Goal: Obtain resource: Obtain resource

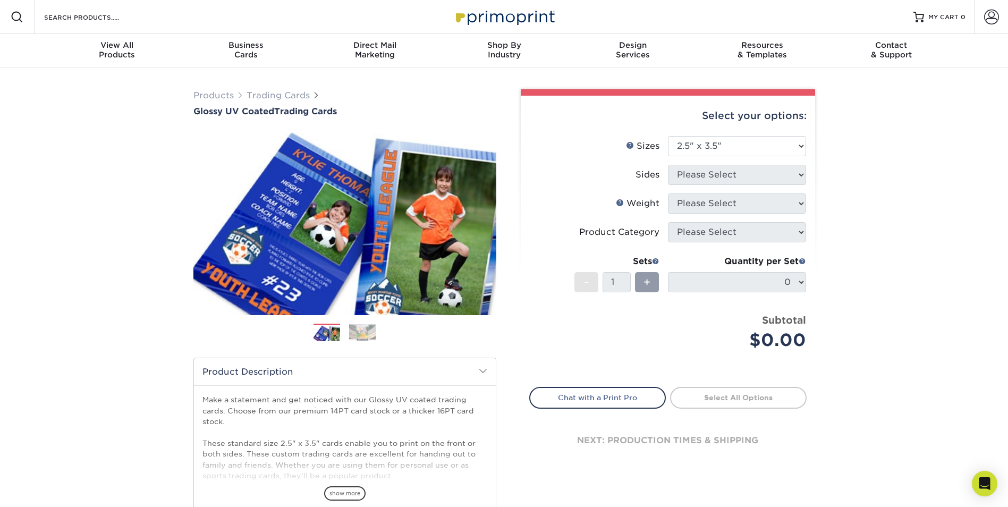
select select "2.50x3.50"
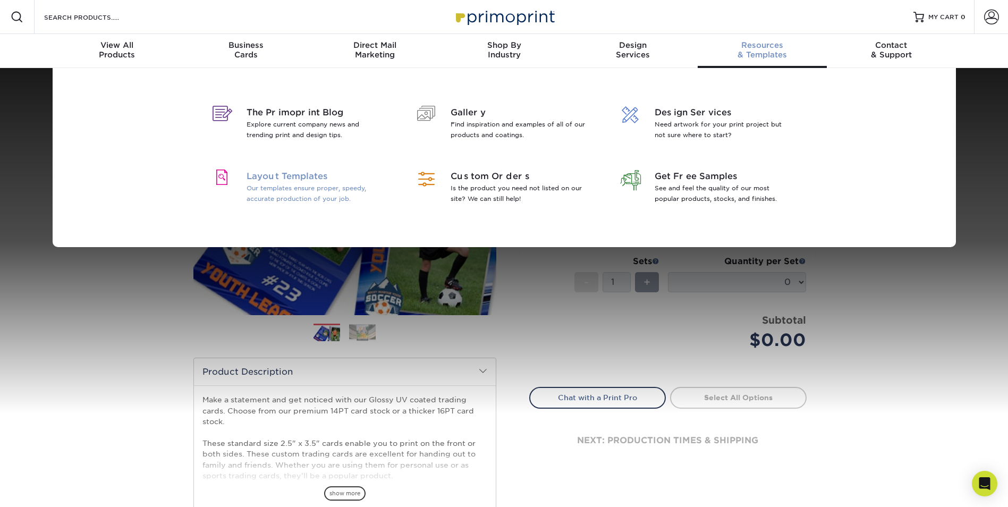
click at [322, 185] on p "Our templates ensure proper, speedy, accurate production of your job." at bounding box center [315, 193] width 138 height 21
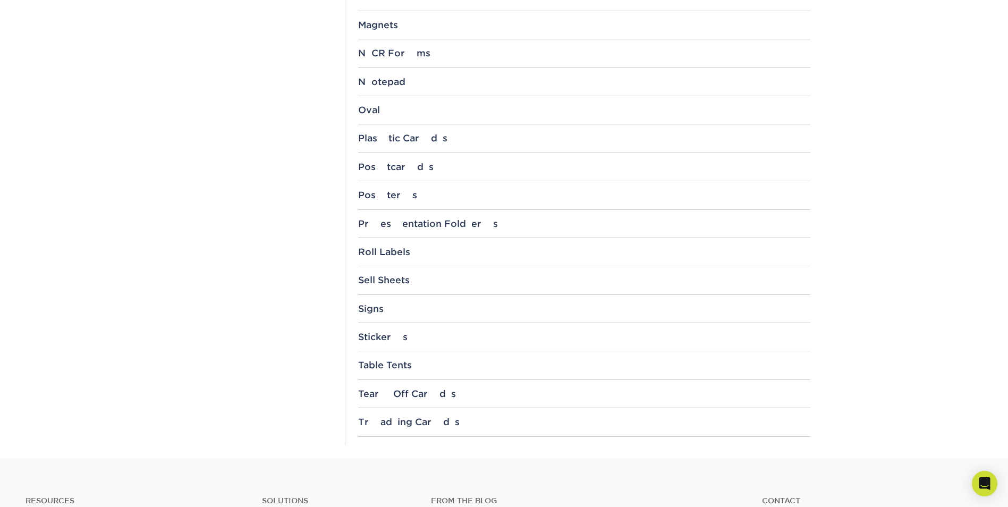
scroll to position [1008, 0]
click at [368, 421] on div "Trading Cards" at bounding box center [584, 419] width 452 height 11
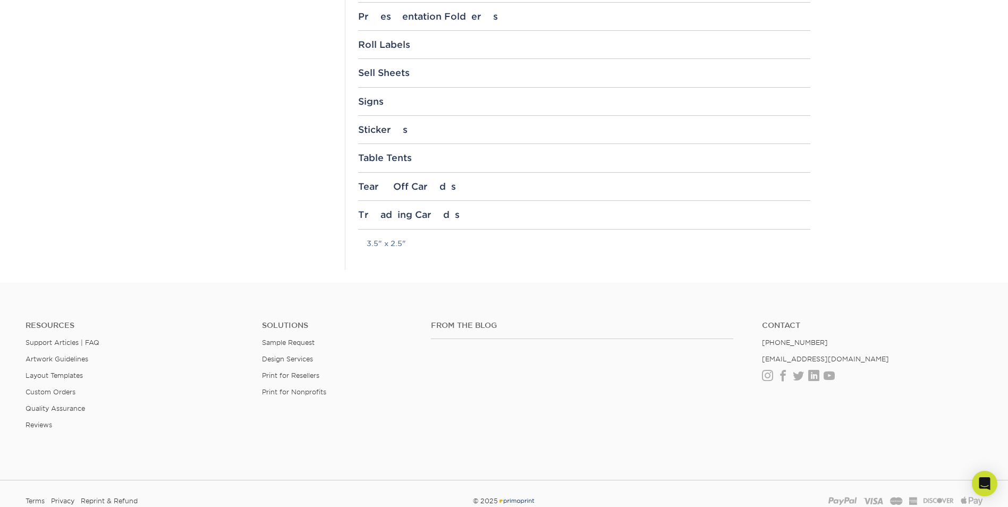
scroll to position [1241, 0]
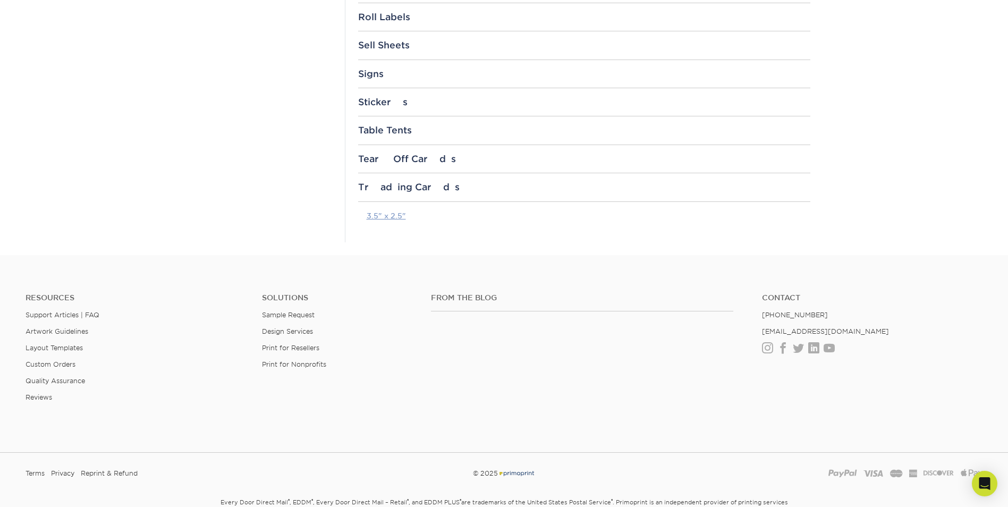
click at [379, 217] on link "3.5" x 2.5"" at bounding box center [385, 215] width 39 height 8
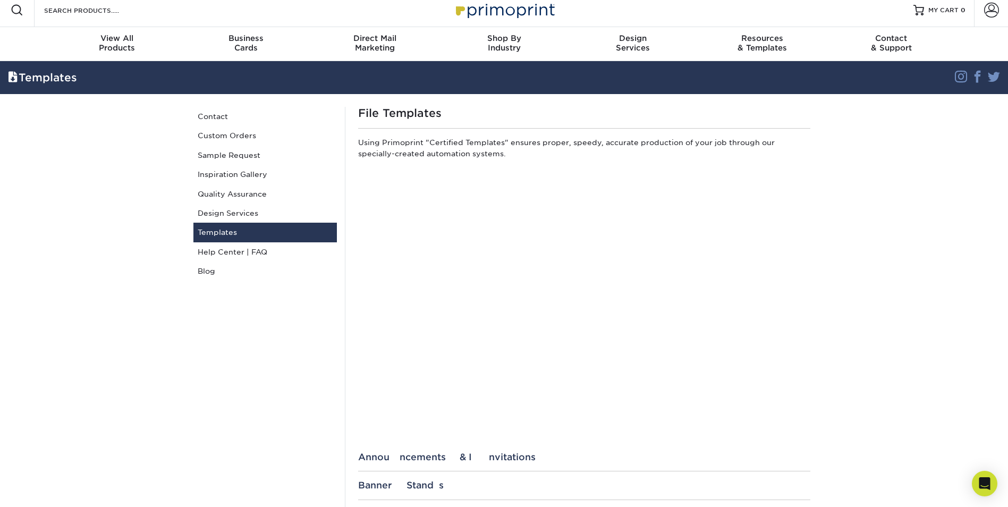
scroll to position [0, 0]
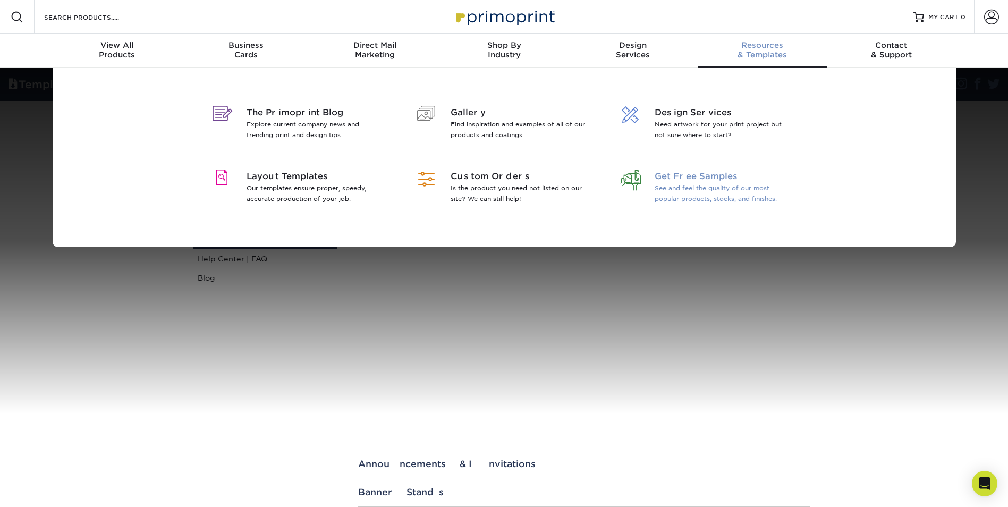
click at [690, 184] on p "See and feel the quality of our most popular products, stocks, and finishes." at bounding box center [723, 193] width 138 height 21
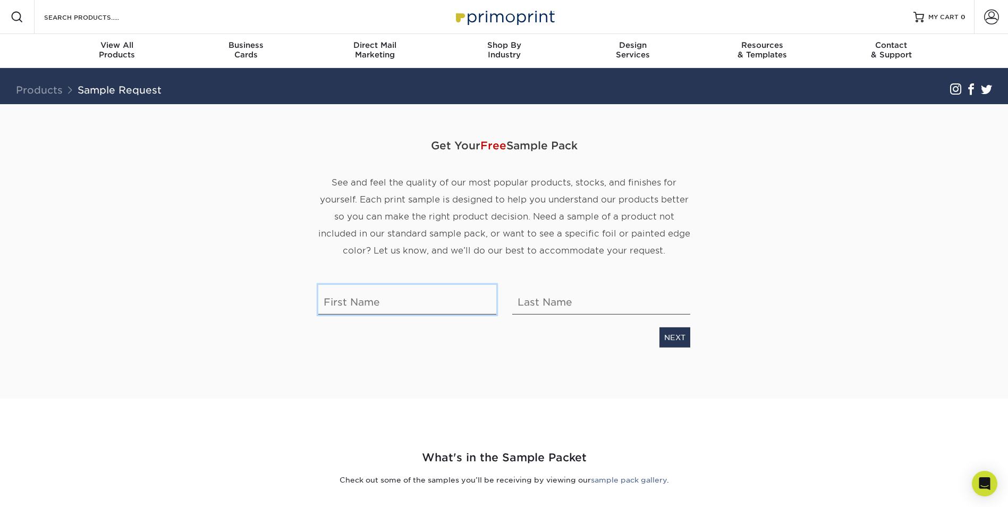
click at [368, 306] on input "text" at bounding box center [407, 300] width 178 height 30
type input "James E"
type input "Summar Jr"
type input "James"
click at [584, 311] on input "Summar Jr" at bounding box center [601, 300] width 178 height 30
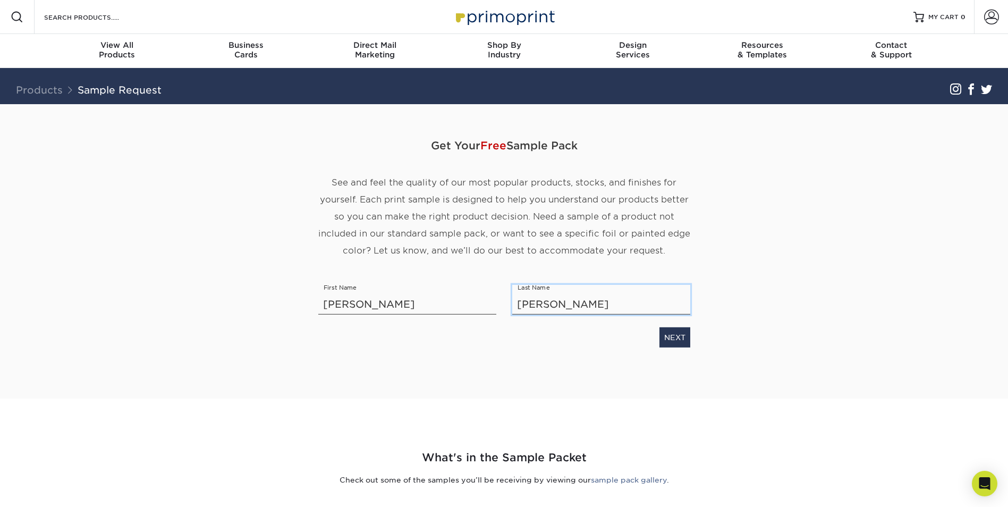
type input "Summar"
click at [731, 314] on div "Get Your Free Sample Pack See and feel the quality of our most popular products…" at bounding box center [503, 251] width 621 height 294
click at [683, 337] on link "NEXT" at bounding box center [674, 337] width 31 height 20
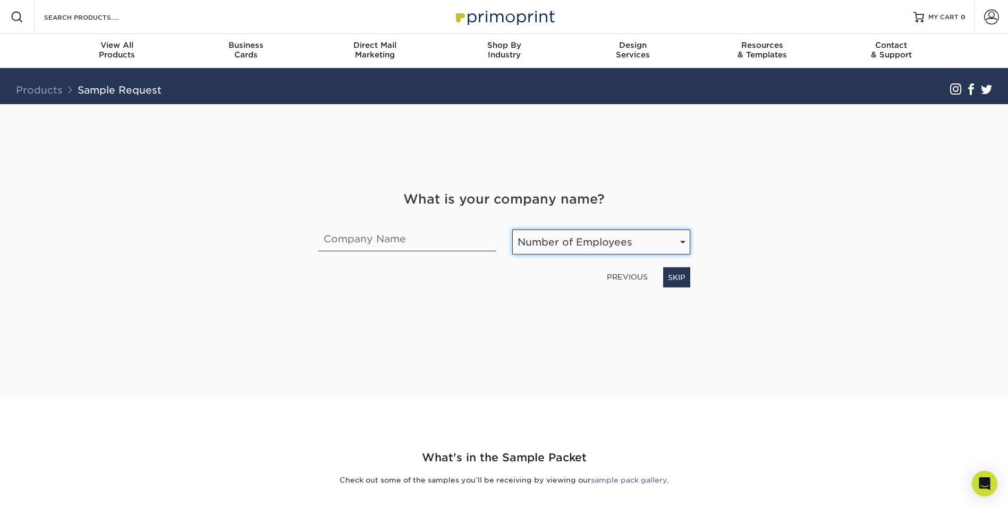
click at [643, 242] on select "Number of Employees Self-employed 1-10 employees 11-50 employees 51-200 employe…" at bounding box center [601, 241] width 178 height 25
select select "Self-employed"
click at [512, 229] on select "Number of Employees Self-employed 1-10 employees 11-50 employees 51-200 employe…" at bounding box center [601, 241] width 178 height 25
click at [683, 280] on link "NEXT" at bounding box center [674, 277] width 31 height 20
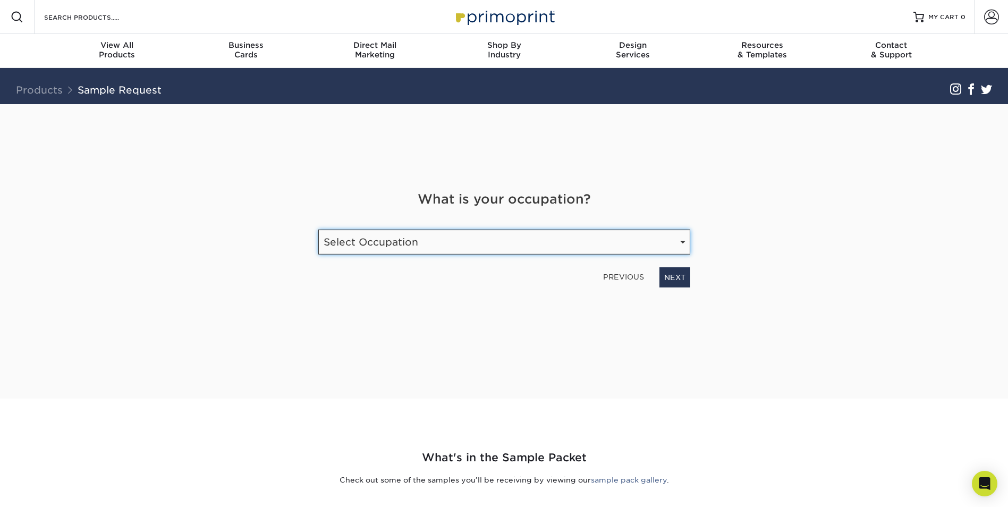
click at [683, 244] on select "Select Occupation Agency Automotive Blogger Cleaning Services Construction Educ…" at bounding box center [504, 241] width 372 height 25
select select "Technology"
click at [318, 229] on select "Select Occupation Agency Automotive Blogger Cleaning Services Construction Educ…" at bounding box center [504, 241] width 372 height 25
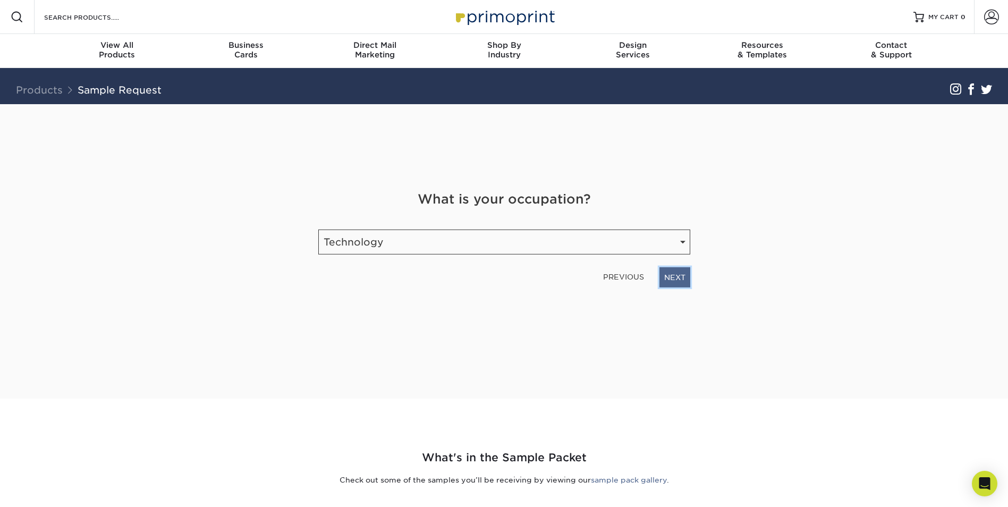
click at [673, 274] on link "NEXT" at bounding box center [674, 277] width 31 height 20
click at [478, 236] on input "email" at bounding box center [439, 238] width 243 height 30
type input "jessummar@outlook.com"
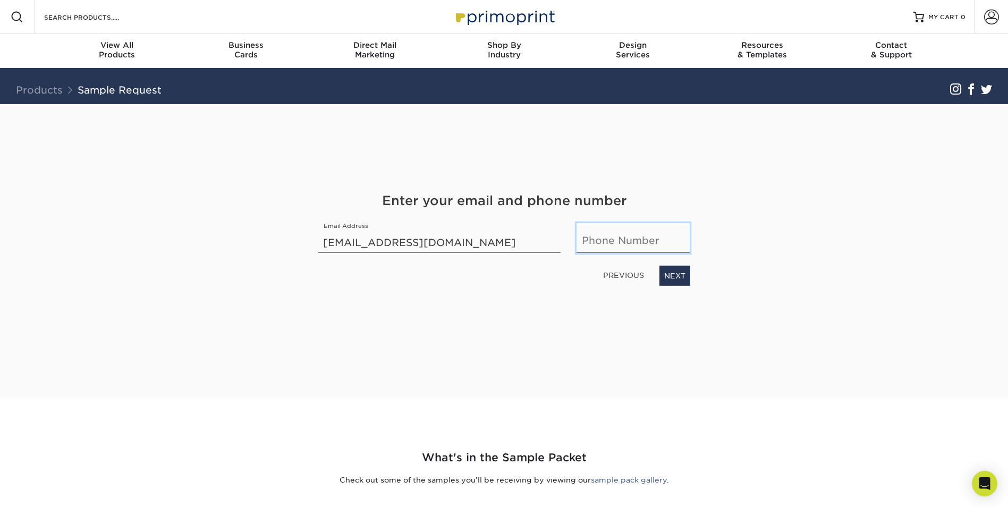
type input "6159577208"
click at [672, 275] on link "NEXT" at bounding box center [674, 276] width 31 height 20
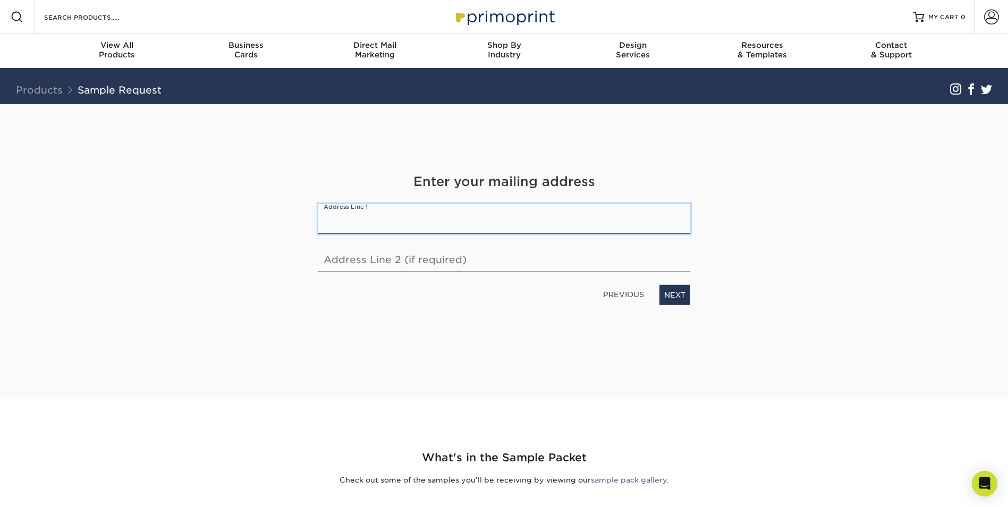
click at [545, 214] on input "text" at bounding box center [504, 219] width 372 height 30
type input "953 Fallview Trl"
click at [669, 295] on link "NEXT" at bounding box center [674, 295] width 31 height 20
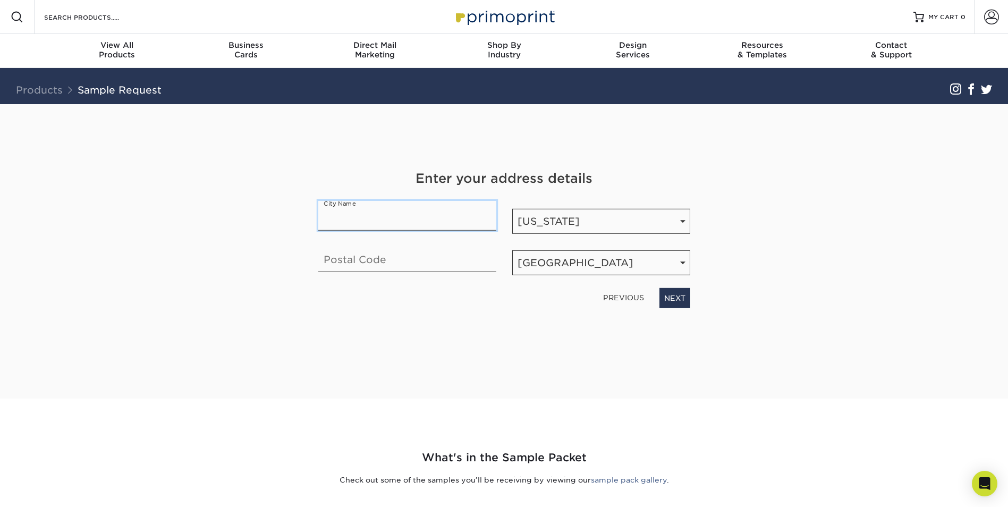
click at [362, 217] on input "text" at bounding box center [407, 216] width 178 height 30
type input "Nashville"
type input "37211"
click at [678, 304] on link "NEXT" at bounding box center [674, 298] width 31 height 20
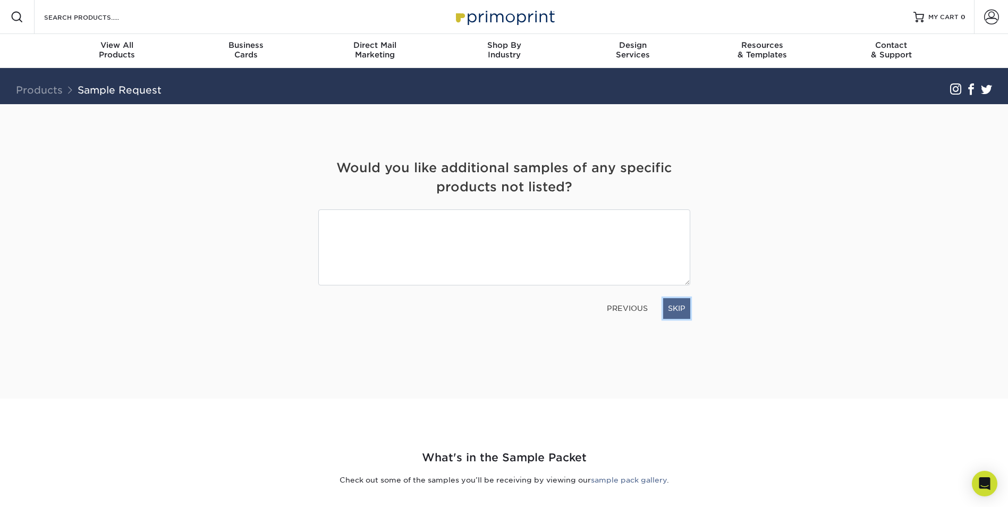
click at [677, 311] on link "SKIP" at bounding box center [676, 308] width 27 height 20
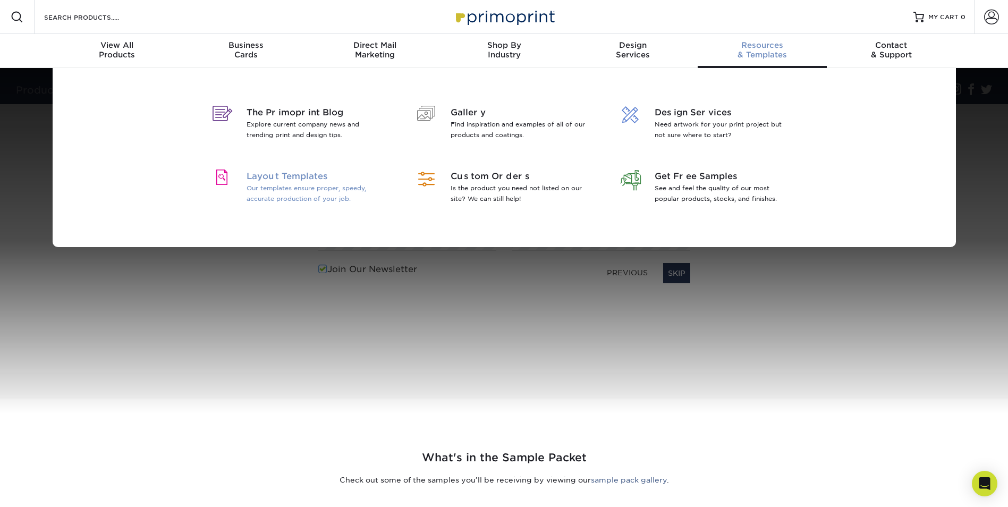
click at [310, 185] on p "Our templates ensure proper, speedy, accurate production of your job." at bounding box center [315, 193] width 138 height 21
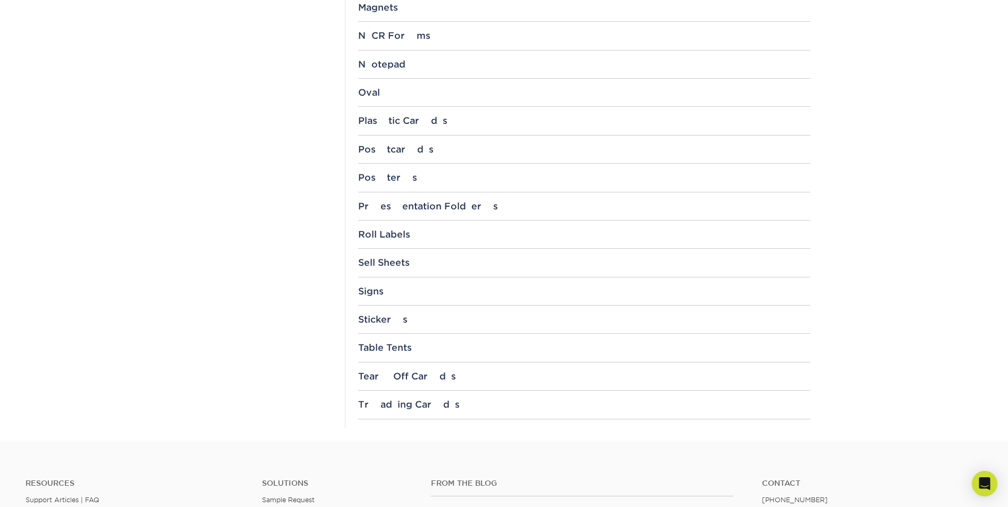
scroll to position [1041, 0]
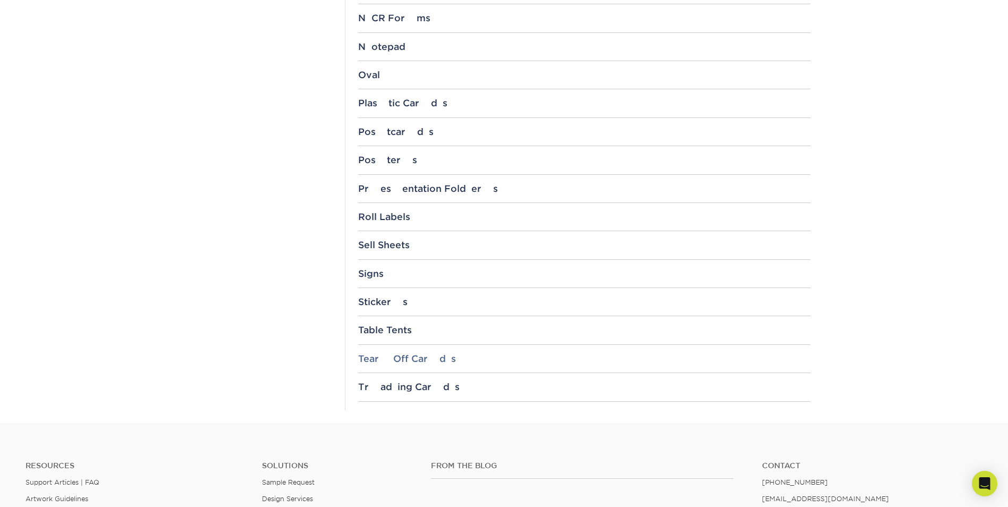
click at [420, 356] on div "Tear Off Cards" at bounding box center [584, 358] width 452 height 11
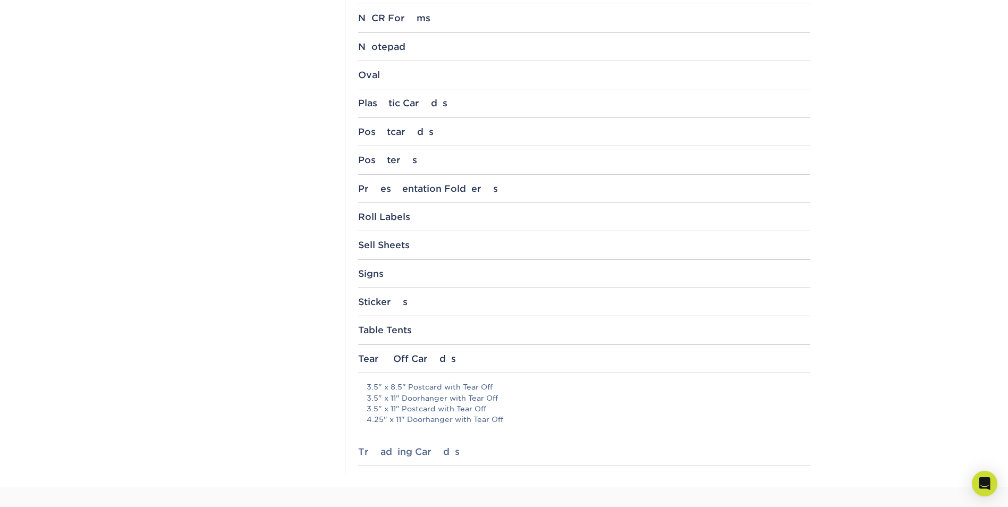
click at [388, 454] on div "Trading Cards" at bounding box center [584, 451] width 452 height 11
click at [383, 479] on link "3.5" x 2.5"" at bounding box center [385, 479] width 39 height 8
